Goal: Task Accomplishment & Management: Complete application form

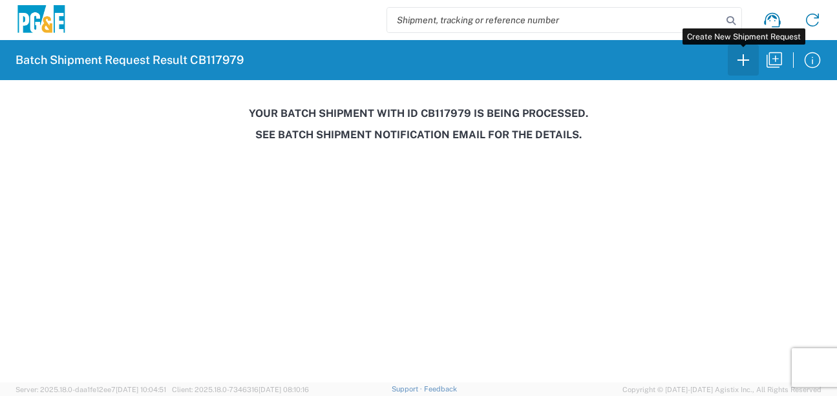
click at [747, 62] on icon "button" at bounding box center [743, 60] width 21 height 21
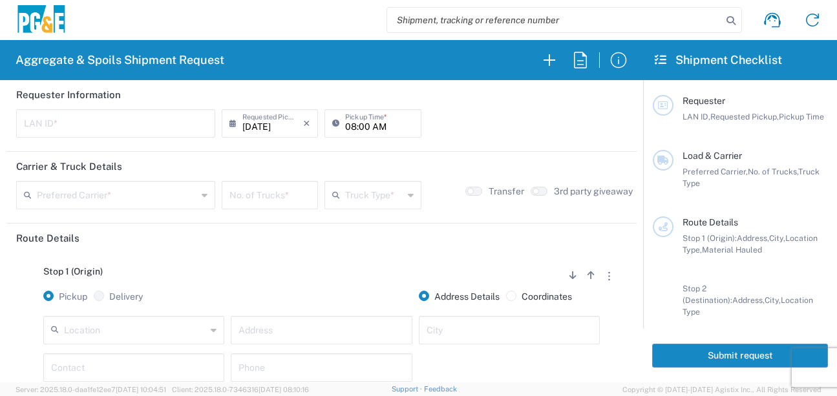
click at [91, 124] on input "text" at bounding box center [115, 122] width 183 height 23
type input "LXRJ"
click at [349, 125] on input "08:00 AM" at bounding box center [379, 122] width 68 height 23
type input "06:00 AM"
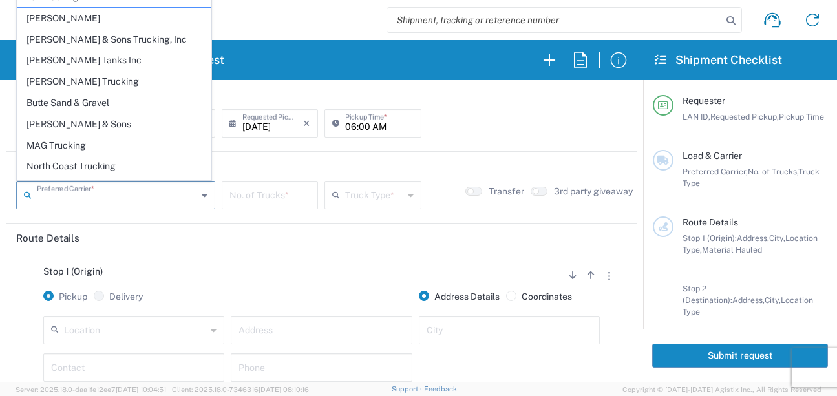
click at [86, 197] on input "text" at bounding box center [117, 194] width 160 height 23
click at [36, 80] on span "[PERSON_NAME] Trucking" at bounding box center [113, 82] width 193 height 20
type input "[PERSON_NAME] Trucking"
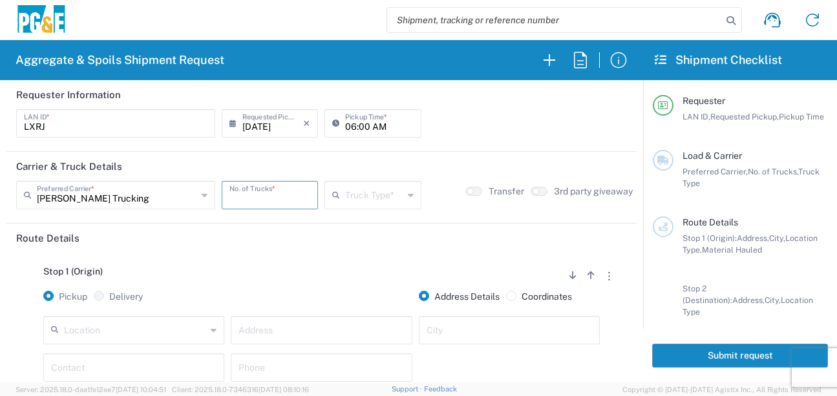
click at [261, 198] on input "number" at bounding box center [269, 194] width 81 height 23
type input "6"
click at [365, 196] on input "text" at bounding box center [373, 194] width 57 height 23
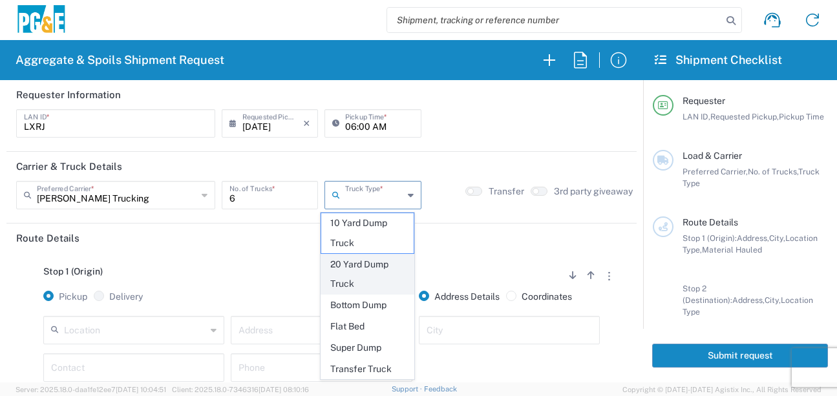
click at [340, 275] on span "20 Yard Dump Truck" at bounding box center [367, 275] width 92 height 40
type input "20 Yard Dump Truck"
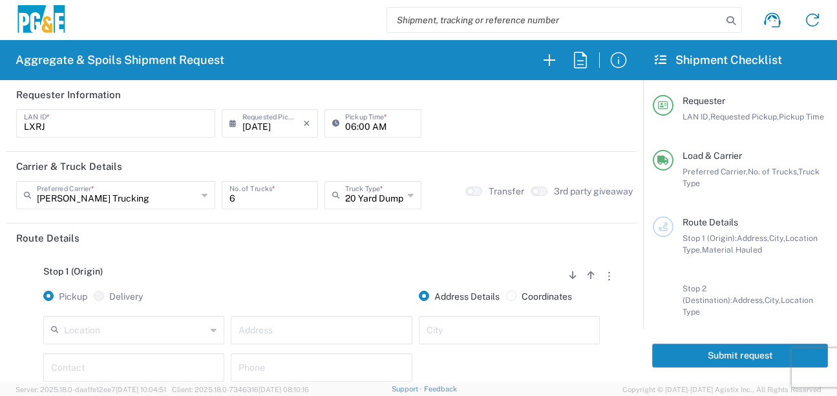
click at [317, 251] on header "Route Details" at bounding box center [321, 238] width 630 height 29
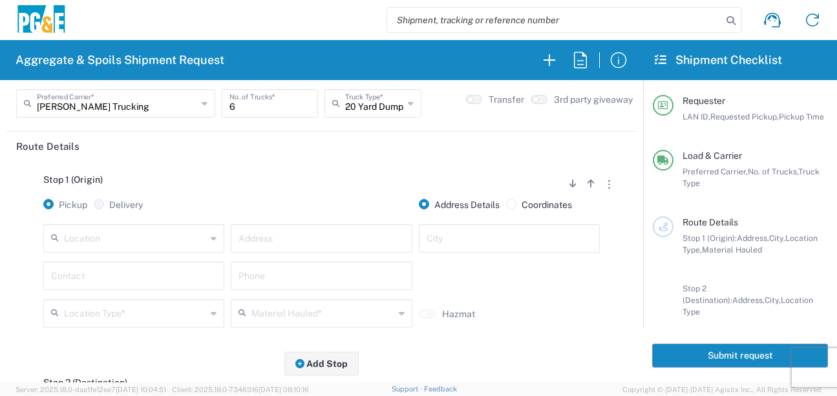
scroll to position [129, 0]
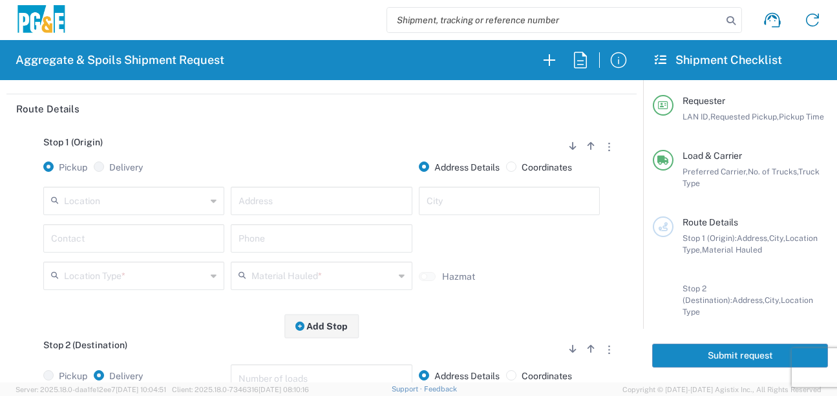
click at [136, 198] on input "text" at bounding box center [135, 200] width 142 height 23
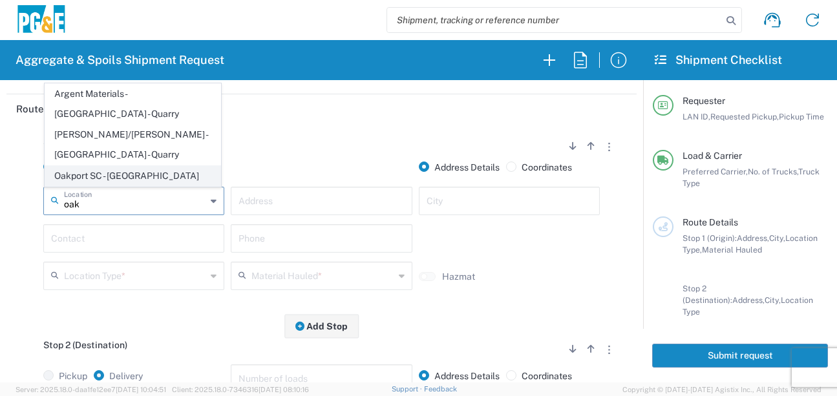
click at [132, 178] on span "Oakport SC - [GEOGRAPHIC_DATA]" at bounding box center [132, 176] width 175 height 20
type input "Oakport SC - [GEOGRAPHIC_DATA]"
type input "[STREET_ADDRESS]"
type input "[GEOGRAPHIC_DATA]"
type input "Business No Loading Dock"
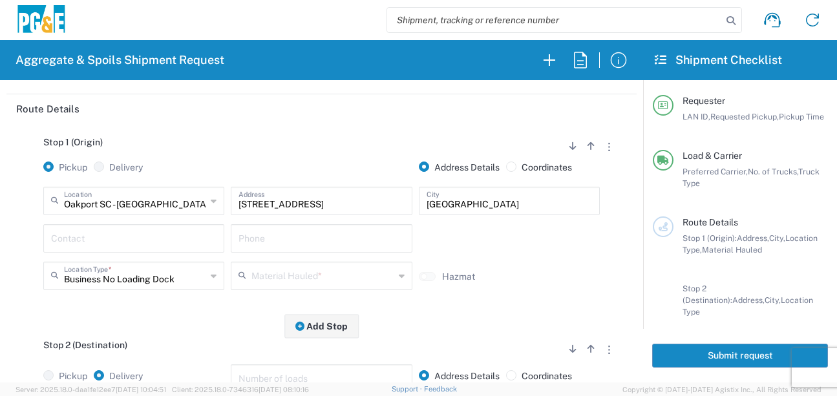
click at [124, 233] on input "text" at bounding box center [133, 237] width 165 height 23
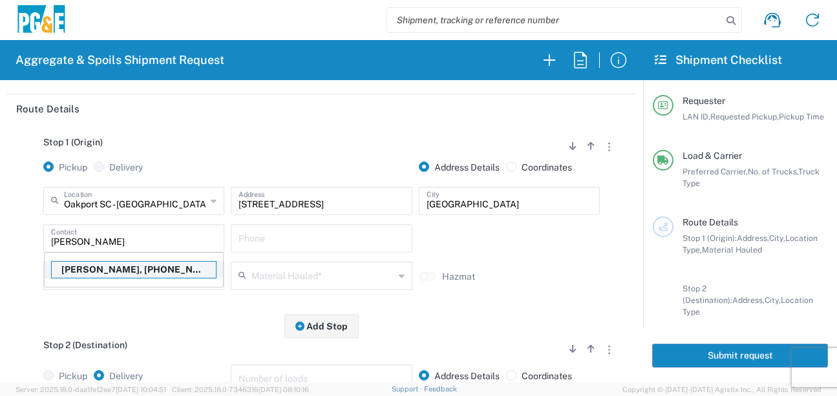
click at [113, 265] on p "[PERSON_NAME], [PHONE_NUMBER]" at bounding box center [134, 270] width 164 height 16
type input "[PERSON_NAME]"
type input "[PHONE_NUMBER]"
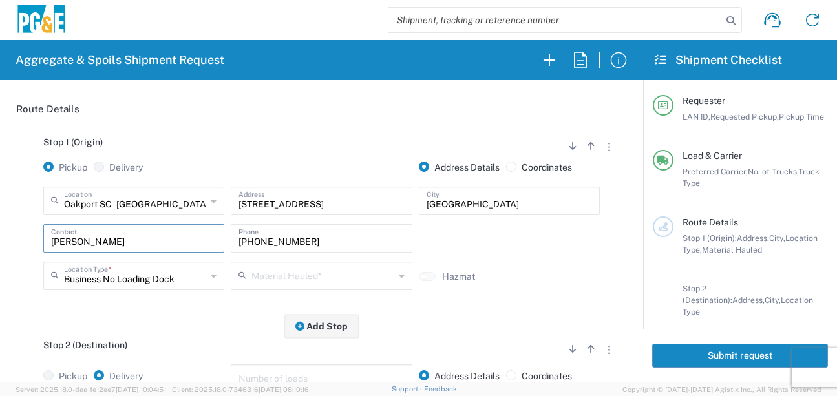
click at [247, 285] on icon at bounding box center [244, 276] width 13 height 21
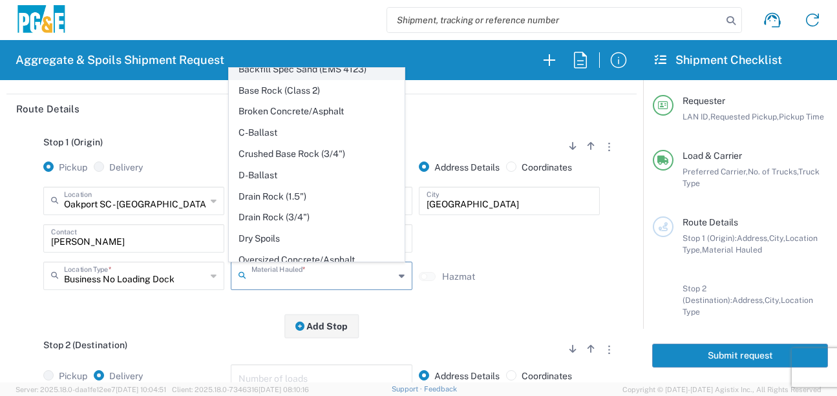
scroll to position [250, 0]
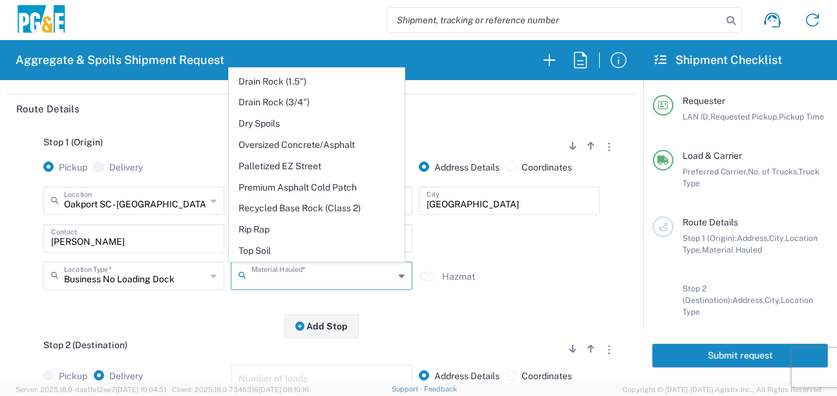
click at [269, 129] on span "Dry Spoils" at bounding box center [316, 124] width 175 height 20
type input "Dry Spoils"
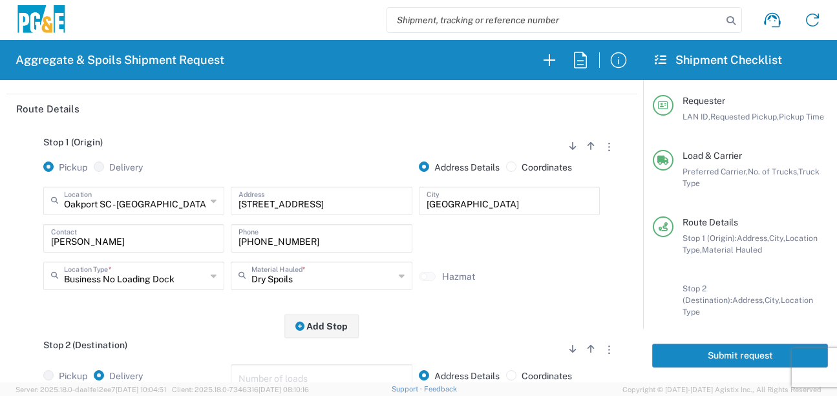
click at [200, 312] on div "Stop 1 (Origin) Add Stop Above Add Stop Below Remove Stop Pickup Delivery Addre…" at bounding box center [321, 224] width 610 height 203
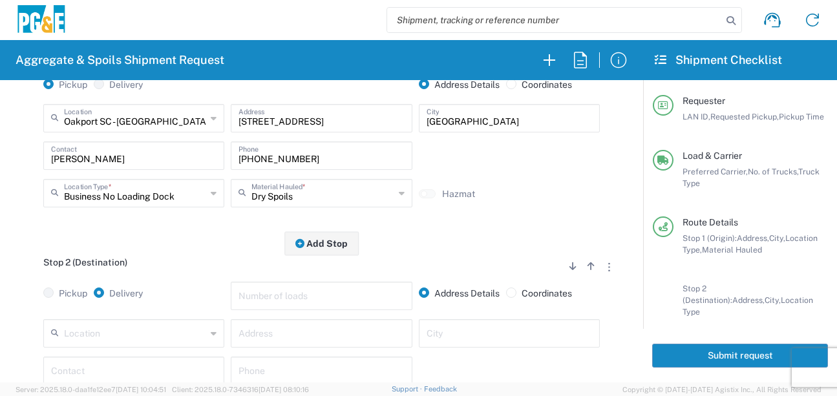
scroll to position [323, 0]
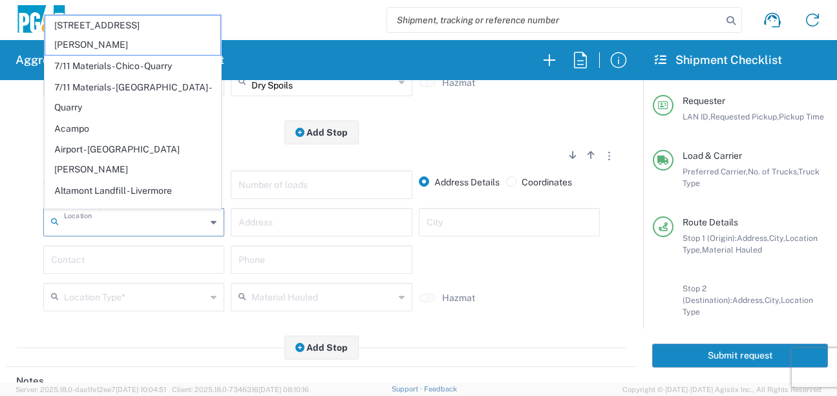
click at [144, 229] on input "text" at bounding box center [135, 221] width 142 height 23
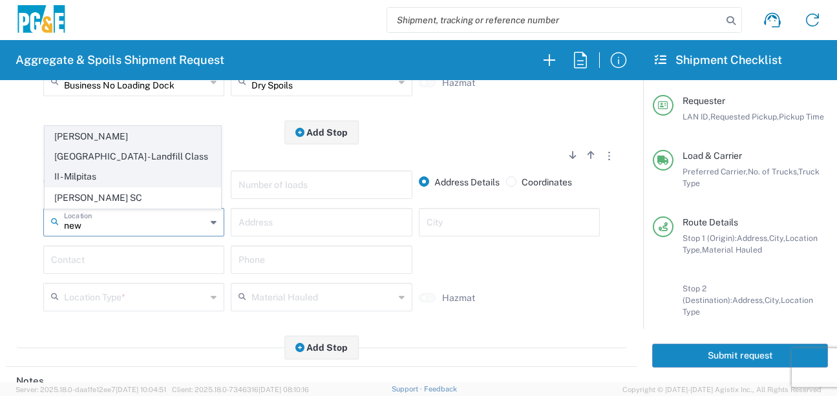
click at [126, 155] on span "[PERSON_NAME][GEOGRAPHIC_DATA] - Landfill Class II - Milpitas" at bounding box center [132, 156] width 175 height 59
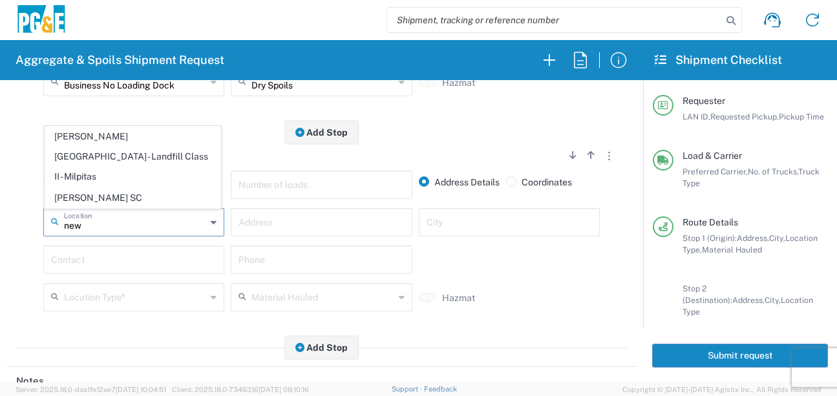
type input "[PERSON_NAME][GEOGRAPHIC_DATA] - Landfill Class II - Milpitas"
type input "[STREET_ADDRESS][PERSON_NAME]"
type input "Milpitas"
type input "Landfill"
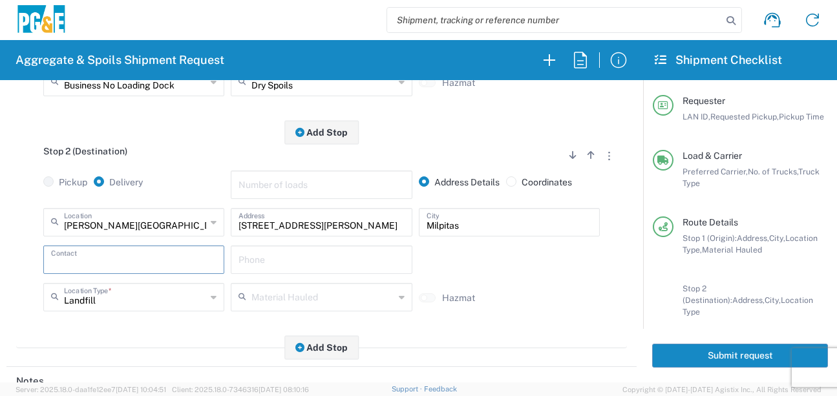
click at [124, 258] on input "text" at bounding box center [133, 258] width 165 height 23
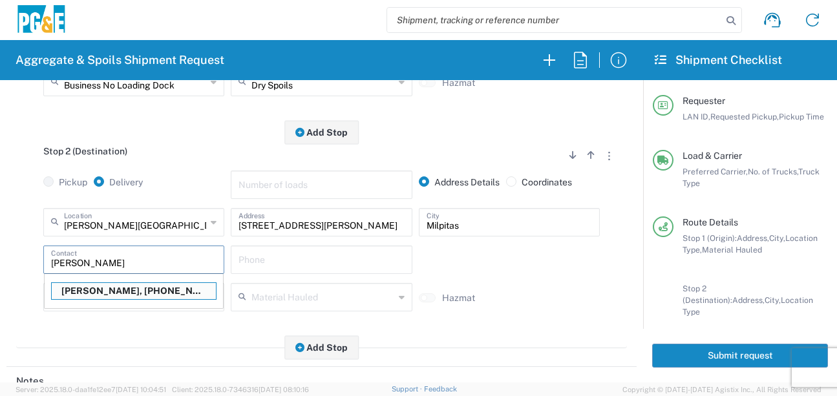
drag, startPoint x: 130, startPoint y: 295, endPoint x: 141, endPoint y: 309, distance: 18.0
click at [130, 294] on p "[PERSON_NAME], [PHONE_NUMBER]" at bounding box center [134, 291] width 164 height 16
type input "[PERSON_NAME]"
type input "[PHONE_NUMBER]"
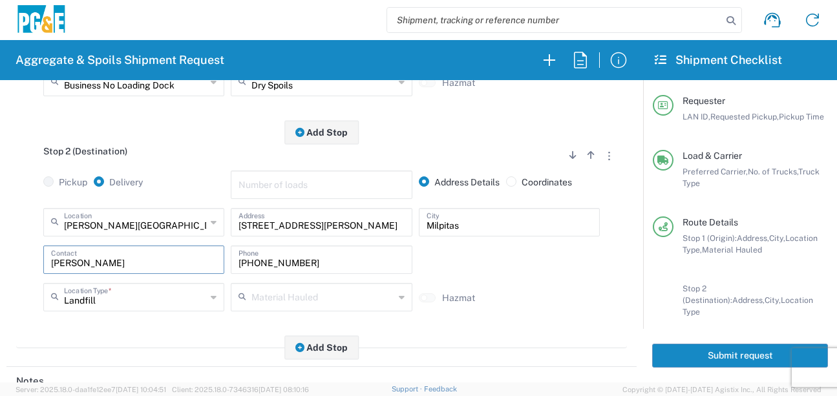
click at [152, 334] on div "Stop 2 (Destination) Add Stop Above Add Stop Below Remove Stop Pickup Delivery …" at bounding box center [321, 240] width 610 height 216
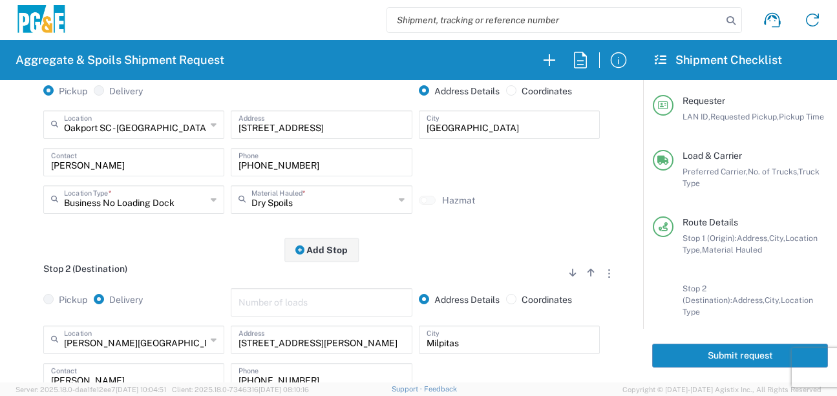
scroll to position [0, 0]
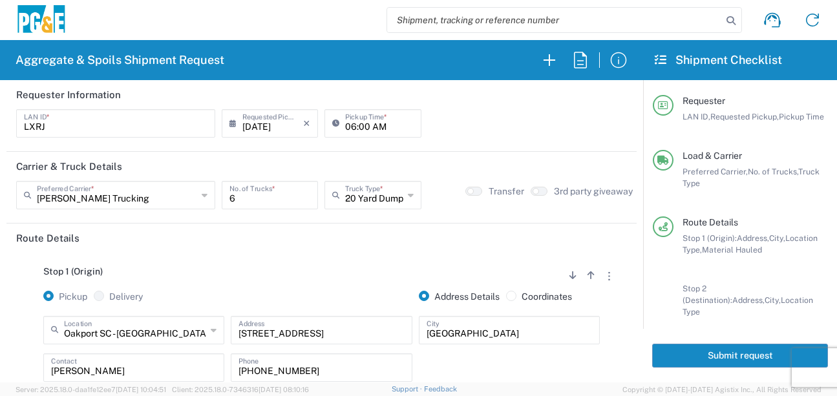
click at [727, 358] on button "Submit request" at bounding box center [740, 356] width 176 height 24
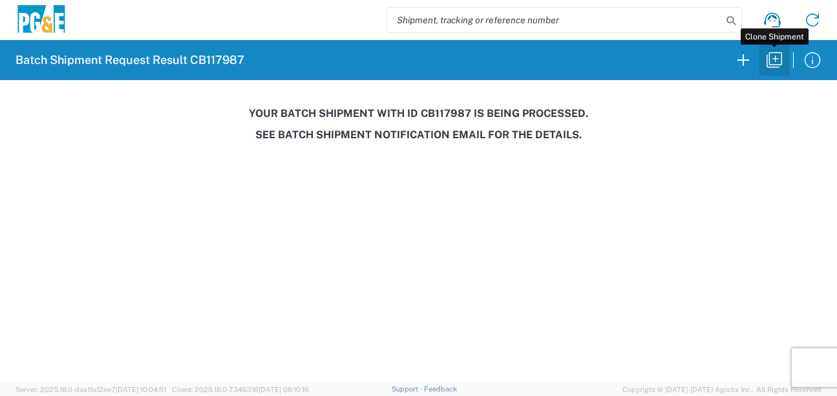
click at [777, 58] on icon "button" at bounding box center [774, 60] width 21 height 21
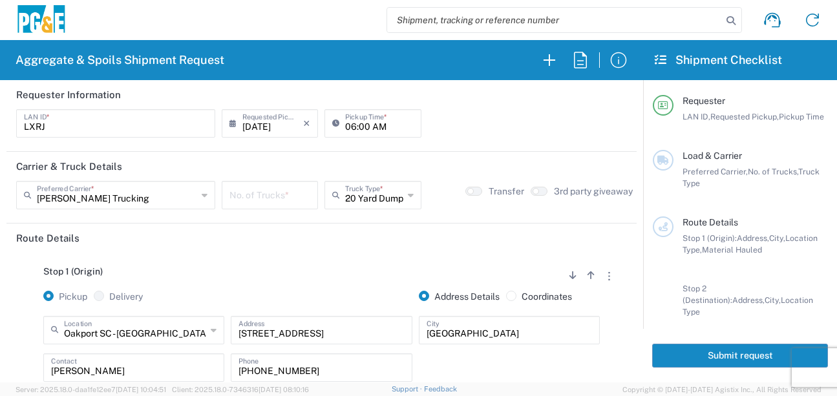
click at [350, 122] on input "06:00 AM" at bounding box center [379, 122] width 68 height 23
click at [358, 125] on input "06:00 AM" at bounding box center [379, 122] width 68 height 23
type input "06:30 AM"
click at [259, 200] on input "number" at bounding box center [269, 194] width 81 height 23
type input "6"
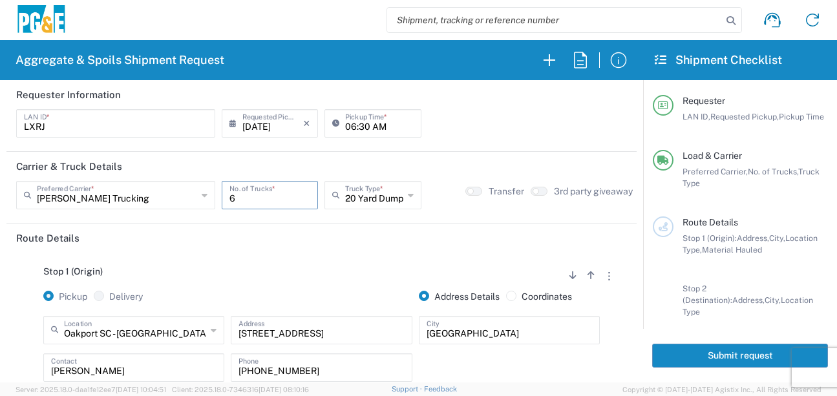
click at [235, 277] on div "Stop 1 (Origin) Add Stop Above Add Stop Below Remove Stop" at bounding box center [321, 278] width 610 height 25
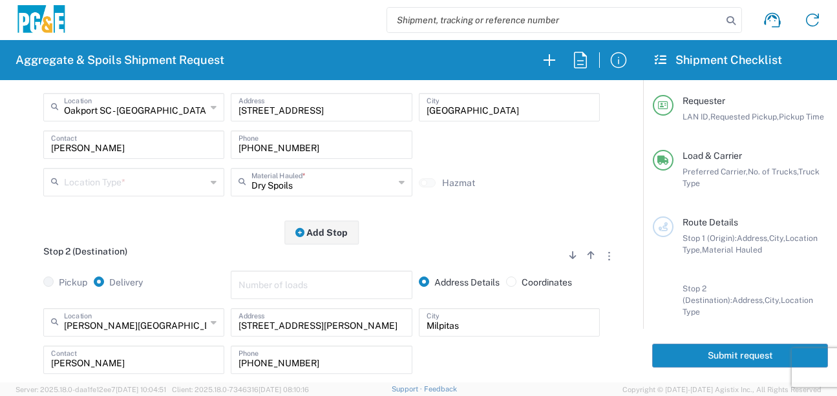
scroll to position [258, 0]
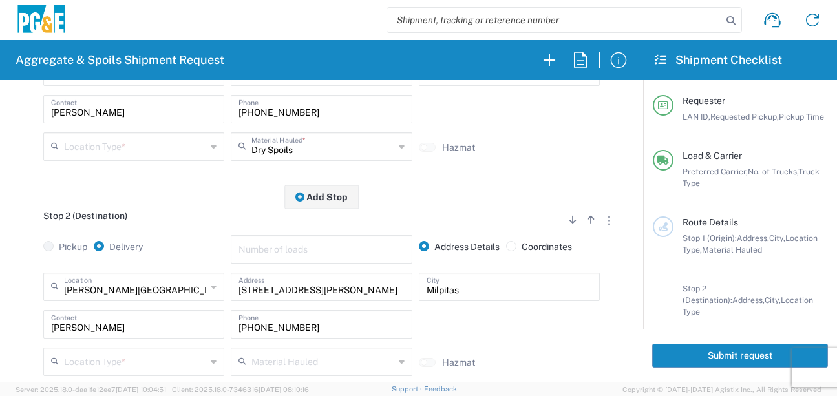
click at [132, 147] on input "text" at bounding box center [135, 145] width 142 height 23
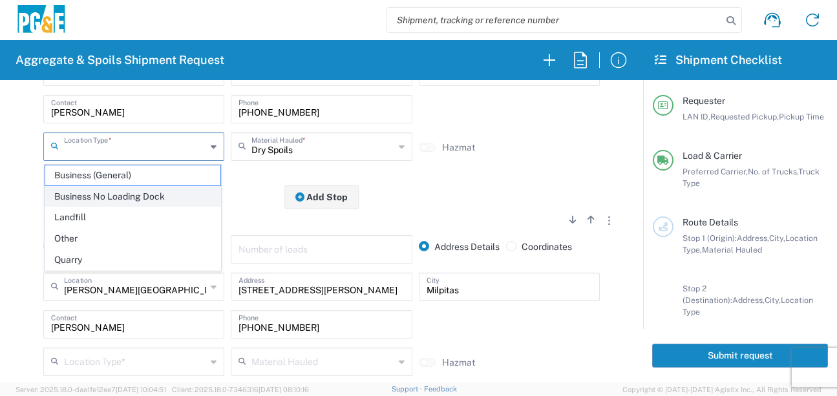
click at [117, 196] on span "Business No Loading Dock" at bounding box center [132, 197] width 175 height 20
type input "Business No Loading Dock"
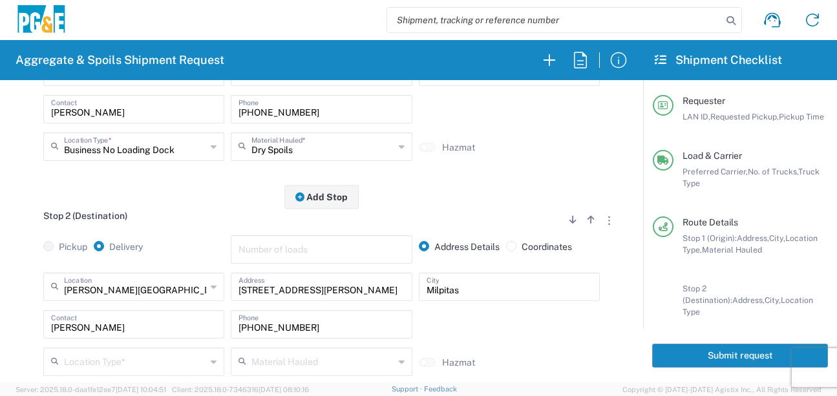
click at [207, 172] on div "Stop 1 (Origin) Add Stop Above Add Stop Below Remove Stop Pickup Delivery Addre…" at bounding box center [321, 95] width 610 height 203
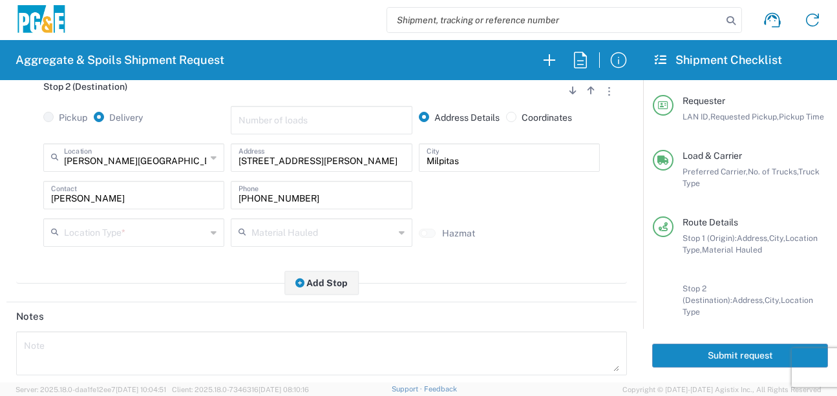
scroll to position [452, 0]
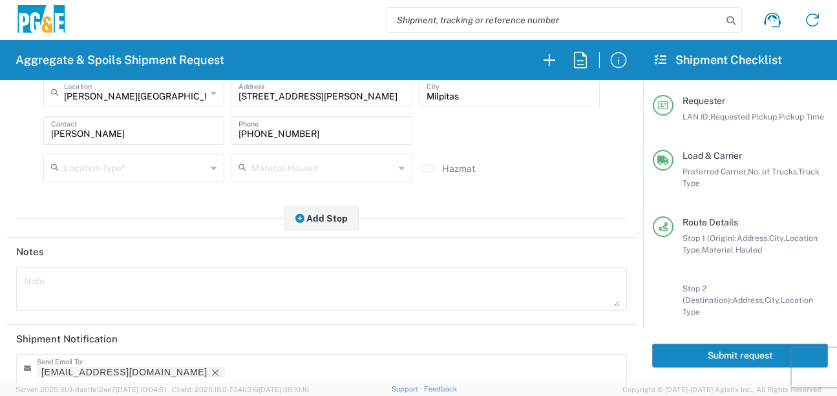
click at [137, 168] on input "text" at bounding box center [135, 167] width 142 height 23
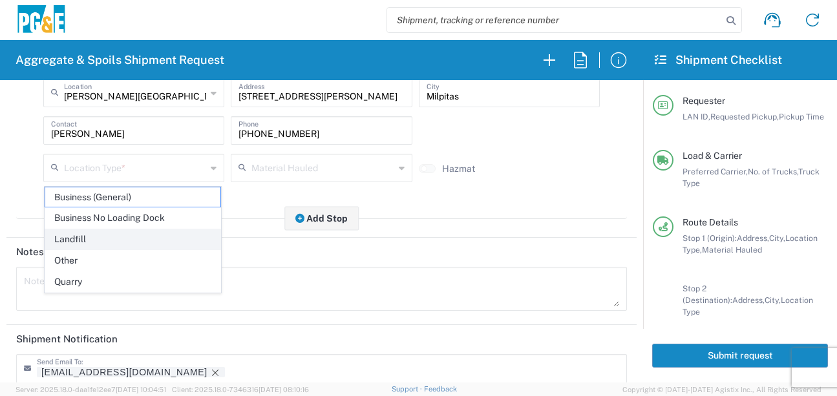
click at [84, 242] on span "Landfill" at bounding box center [132, 239] width 175 height 20
type input "Landfill"
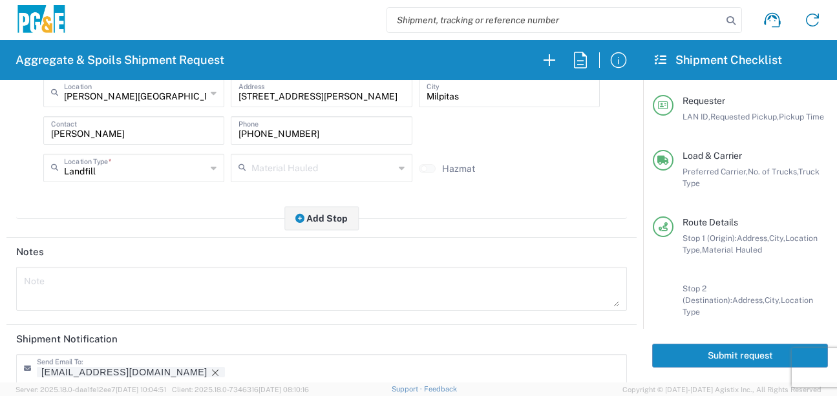
click at [152, 219] on div "Stop 2 (Destination) Add Stop Above Add Stop Below Remove Stop Pickup Delivery …" at bounding box center [321, 111] width 610 height 216
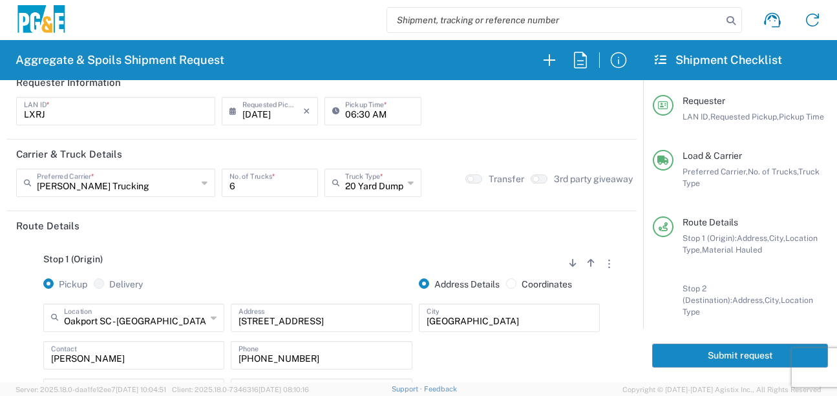
scroll to position [0, 0]
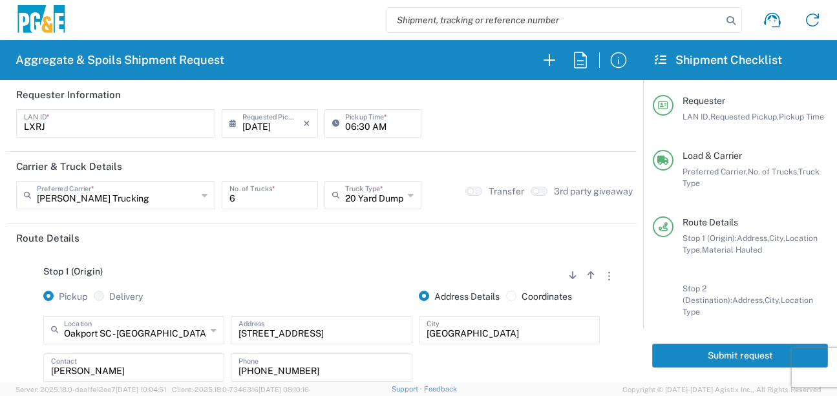
click at [703, 353] on button "Submit request" at bounding box center [740, 356] width 176 height 24
